Goal: Obtain resource: Obtain resource

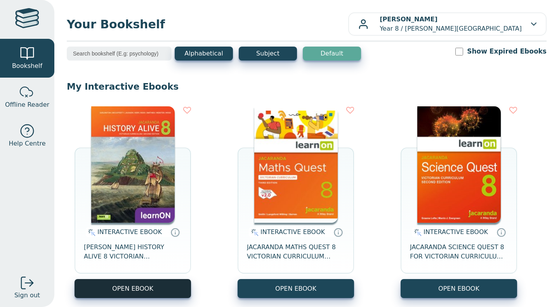
click at [164, 297] on button "OPEN EBOOK" at bounding box center [133, 288] width 116 height 19
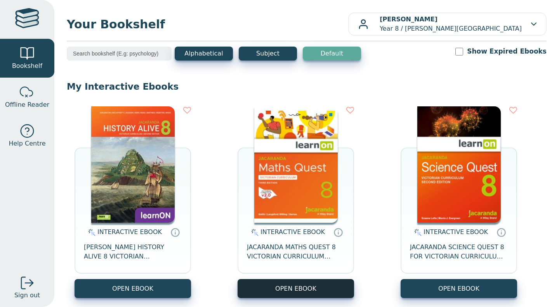
click at [281, 283] on button "OPEN EBOOK" at bounding box center [296, 288] width 116 height 19
